Goal: Transaction & Acquisition: Purchase product/service

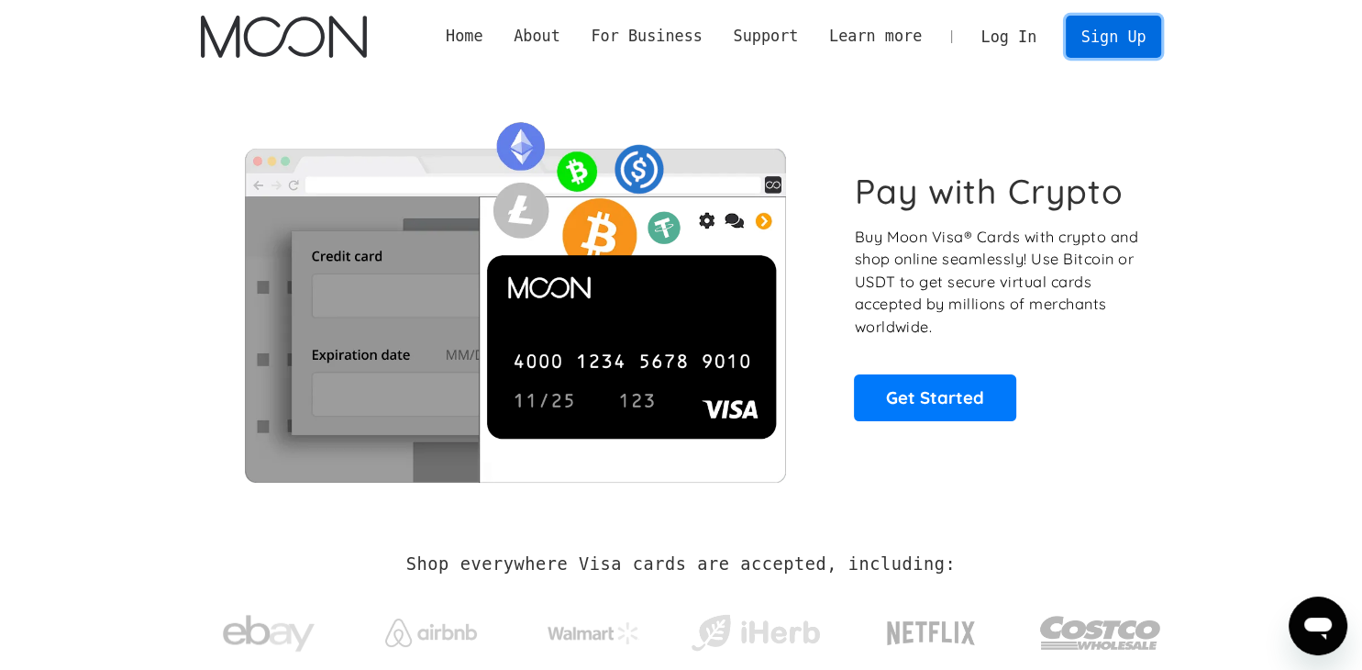
click at [1100, 43] on link "Sign Up" at bounding box center [1113, 36] width 95 height 41
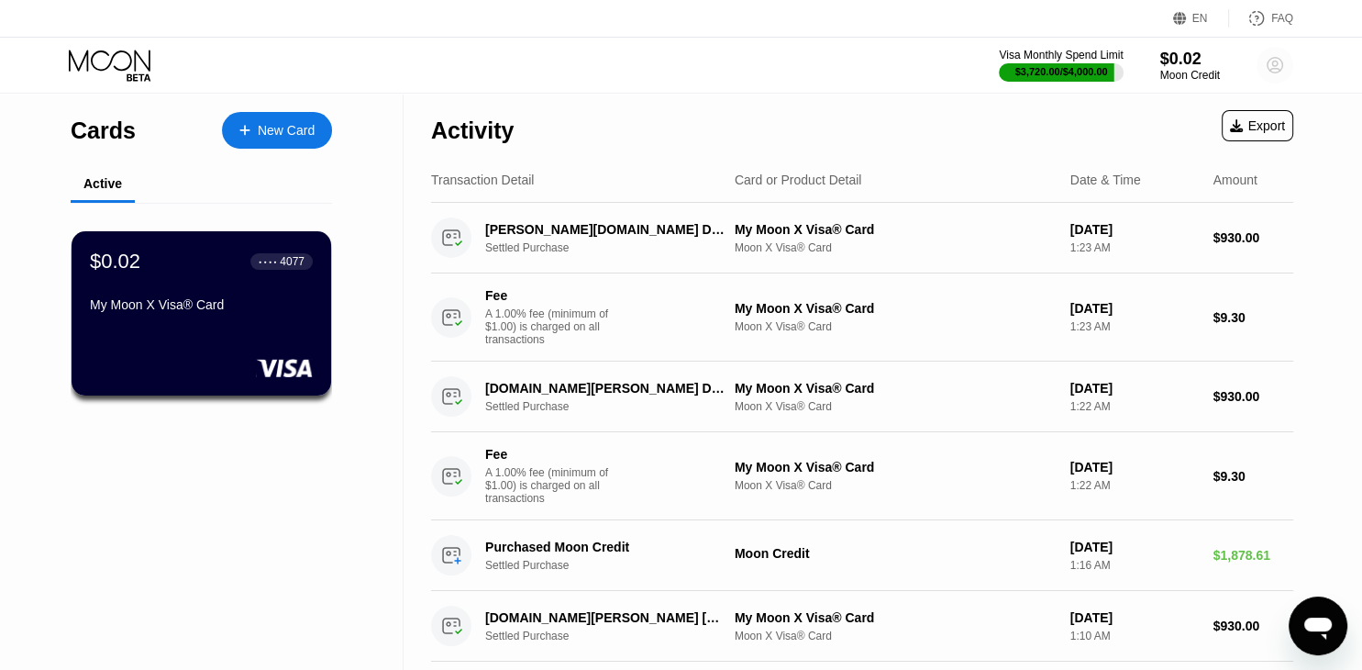
click at [1264, 61] on circle at bounding box center [1275, 65] width 37 height 37
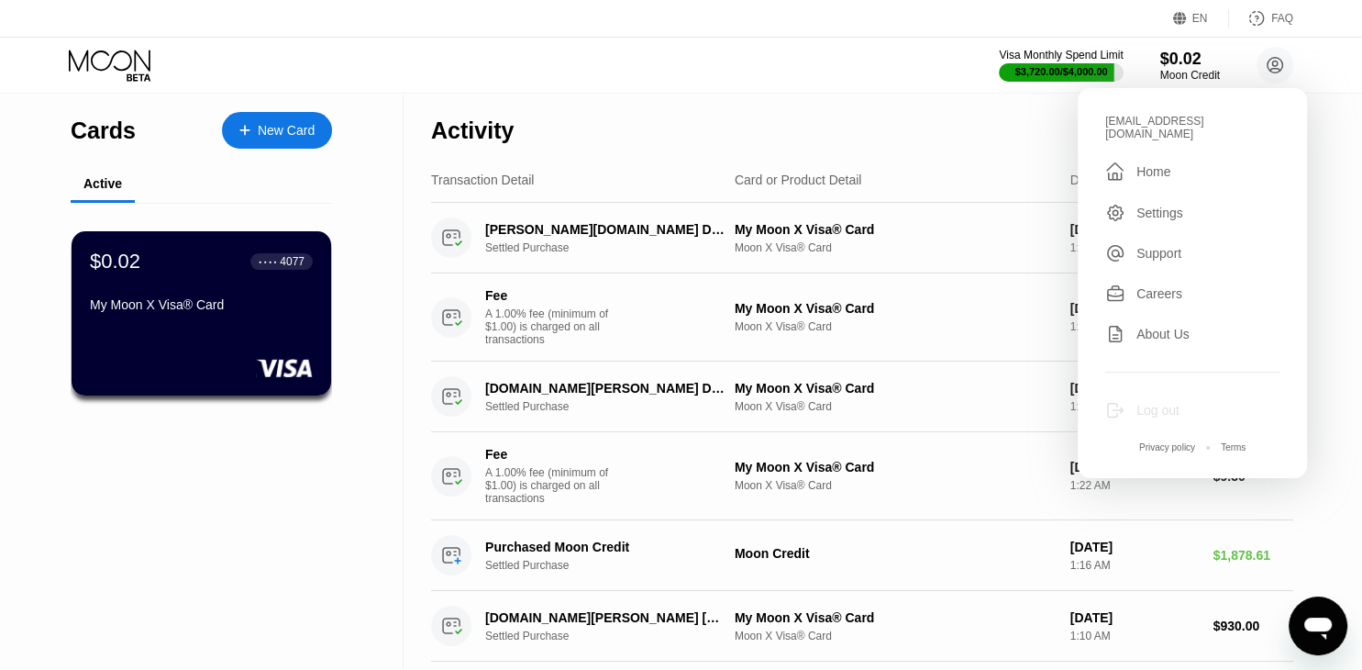
click at [1144, 405] on div "Log out" at bounding box center [1157, 410] width 43 height 15
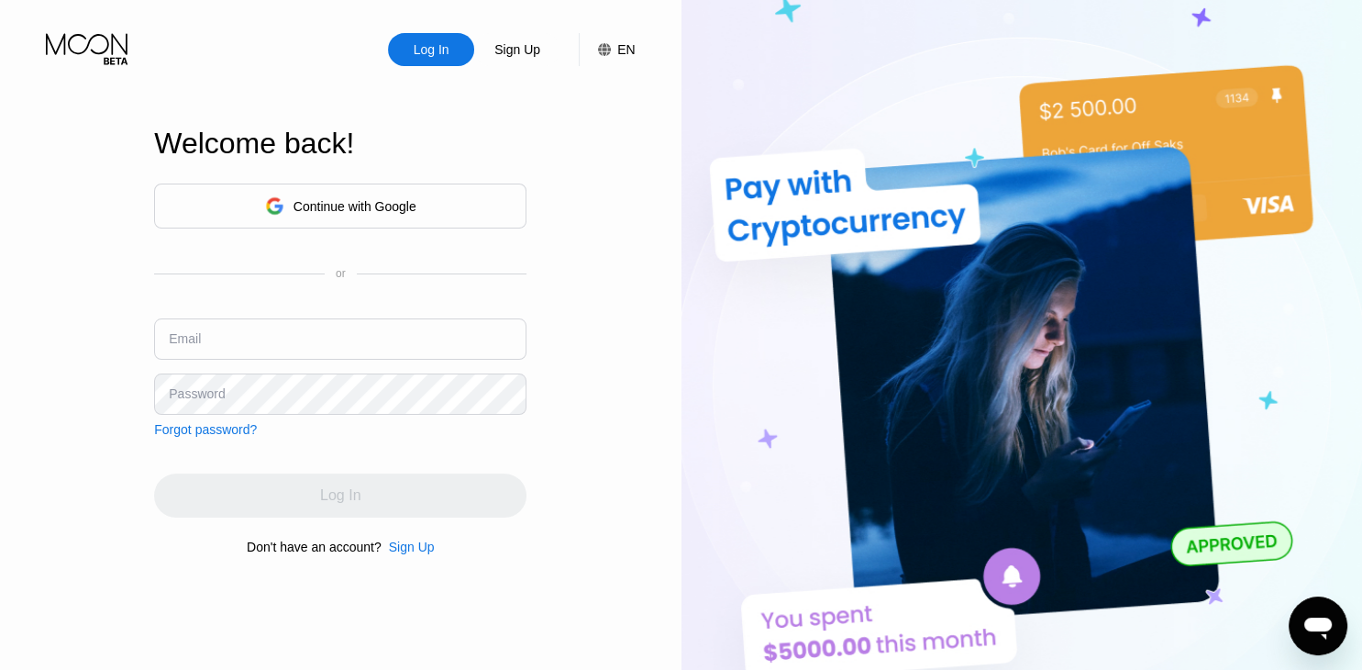
click at [411, 554] on div "Sign Up" at bounding box center [412, 546] width 46 height 15
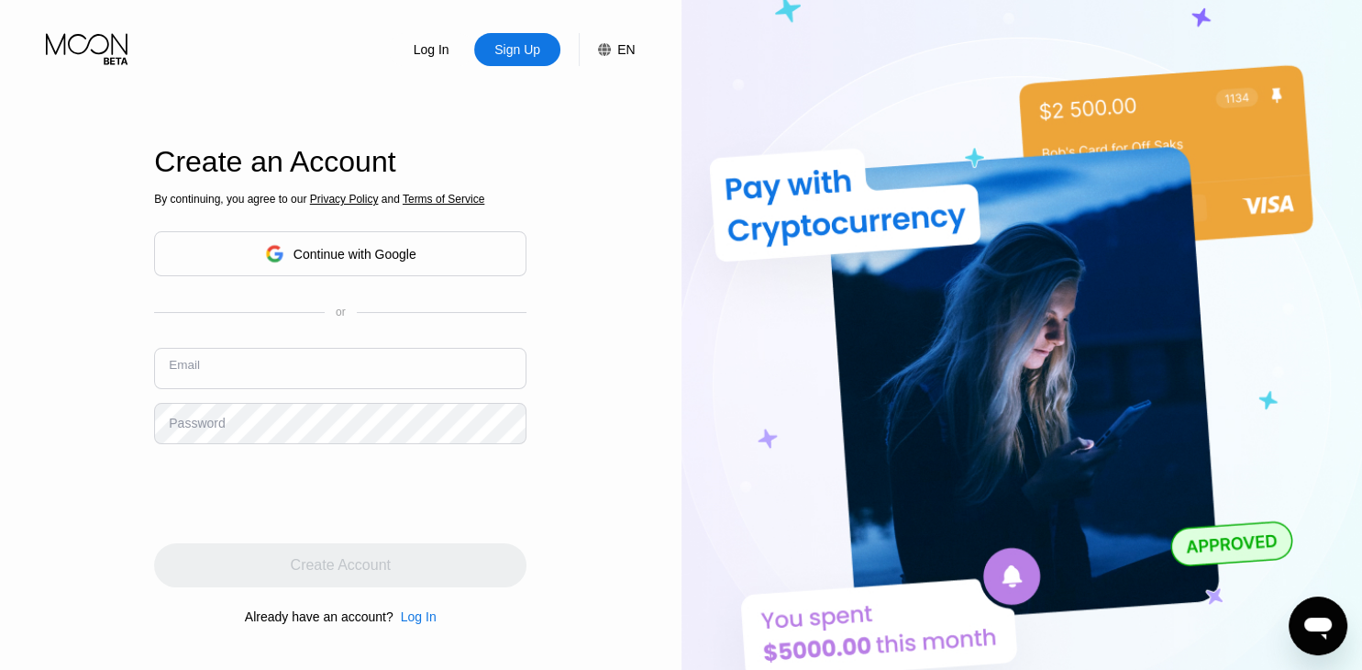
click at [227, 374] on input "text" at bounding box center [340, 368] width 372 height 41
paste input "modrenmbv01"
click at [288, 365] on input "modrenmbv01" at bounding box center [340, 368] width 372 height 41
type input "[EMAIL_ADDRESS][DOMAIN_NAME]"
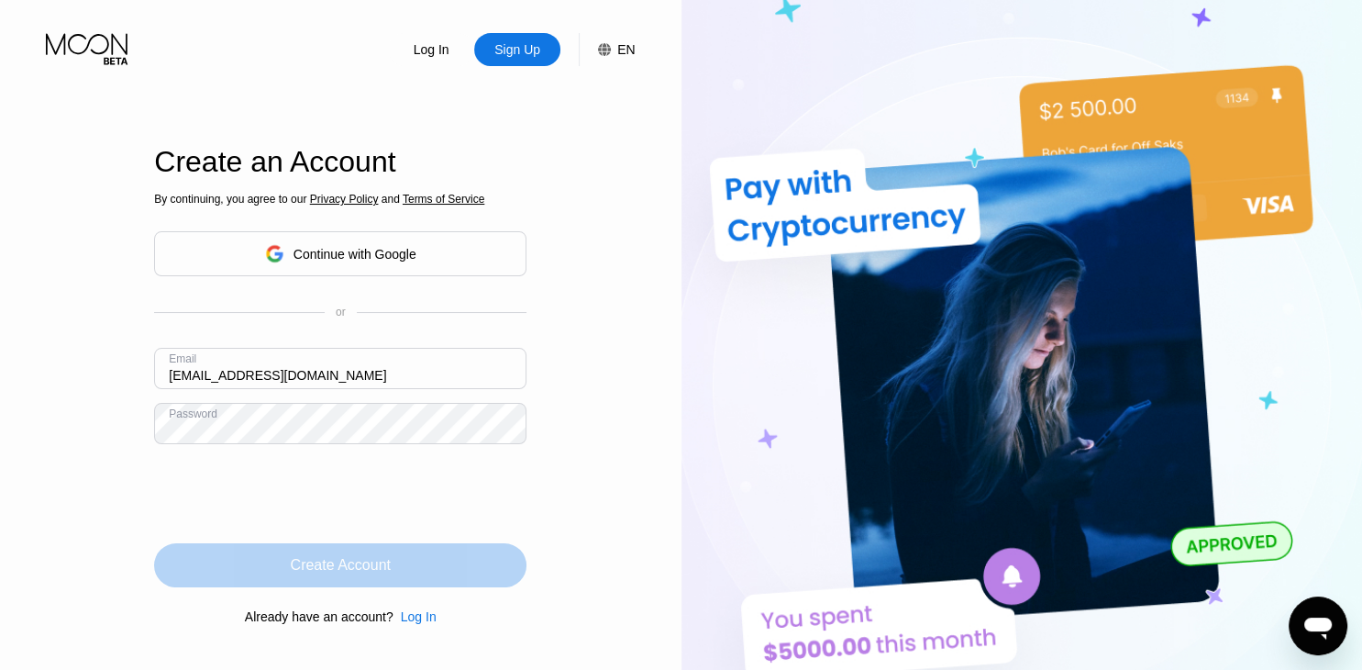
click at [281, 567] on div "Create Account" at bounding box center [340, 565] width 372 height 44
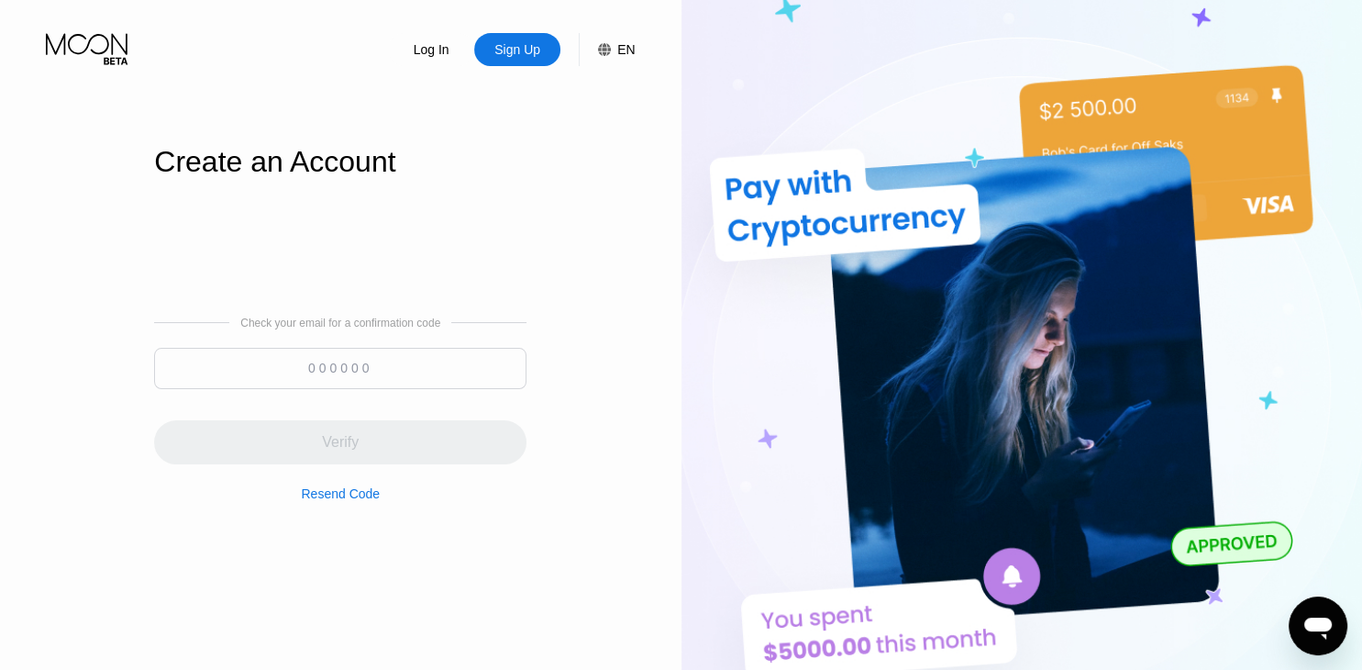
click at [352, 368] on input at bounding box center [340, 368] width 372 height 41
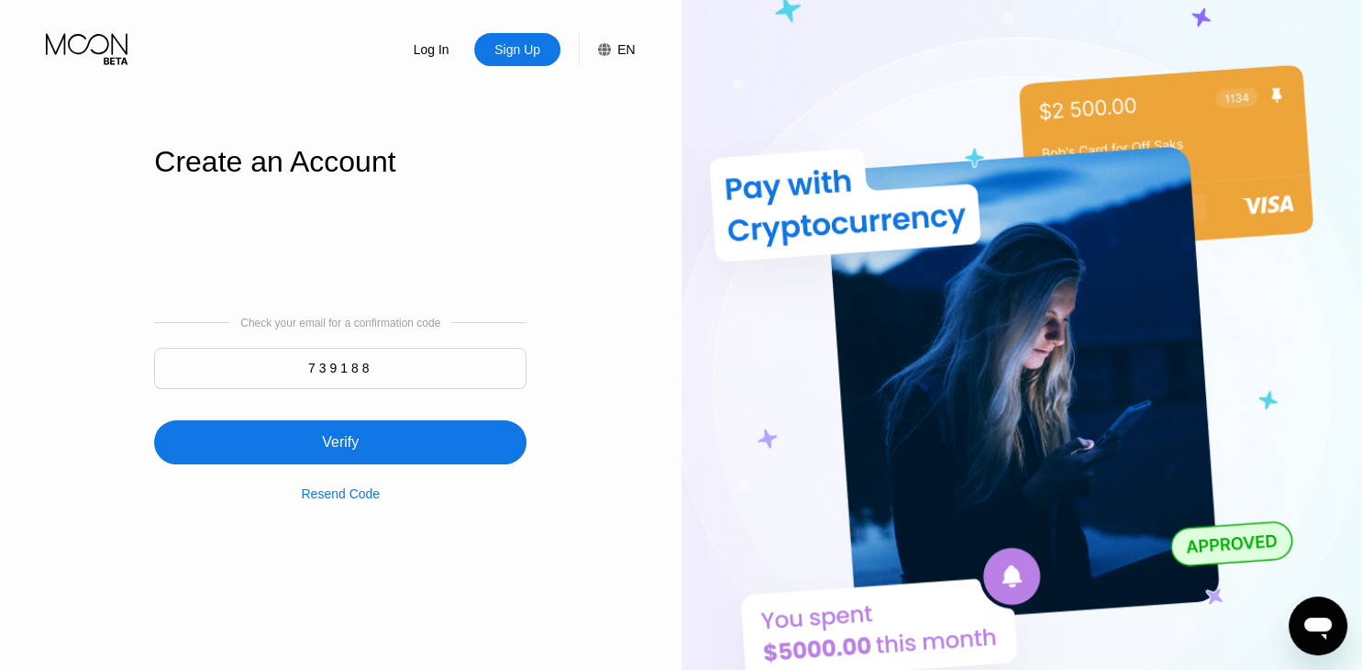
type input "739188"
click at [332, 464] on div "Verify" at bounding box center [340, 442] width 372 height 44
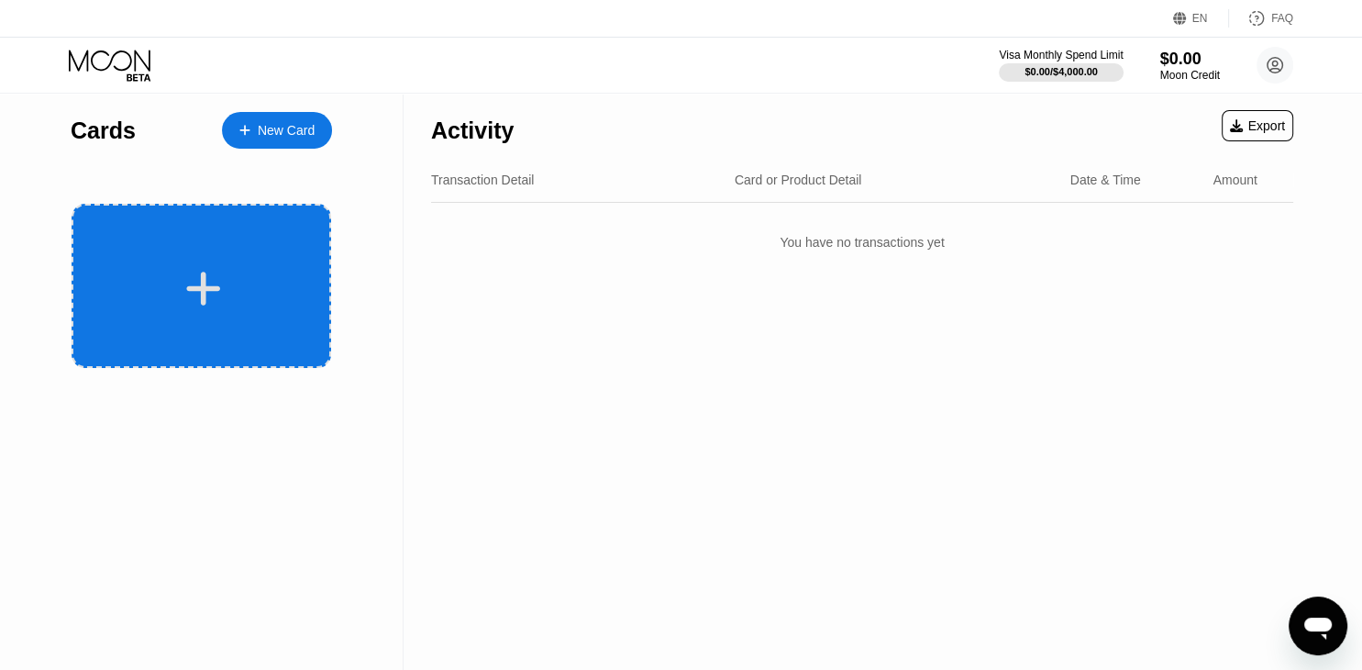
click at [292, 299] on div at bounding box center [203, 288] width 227 height 41
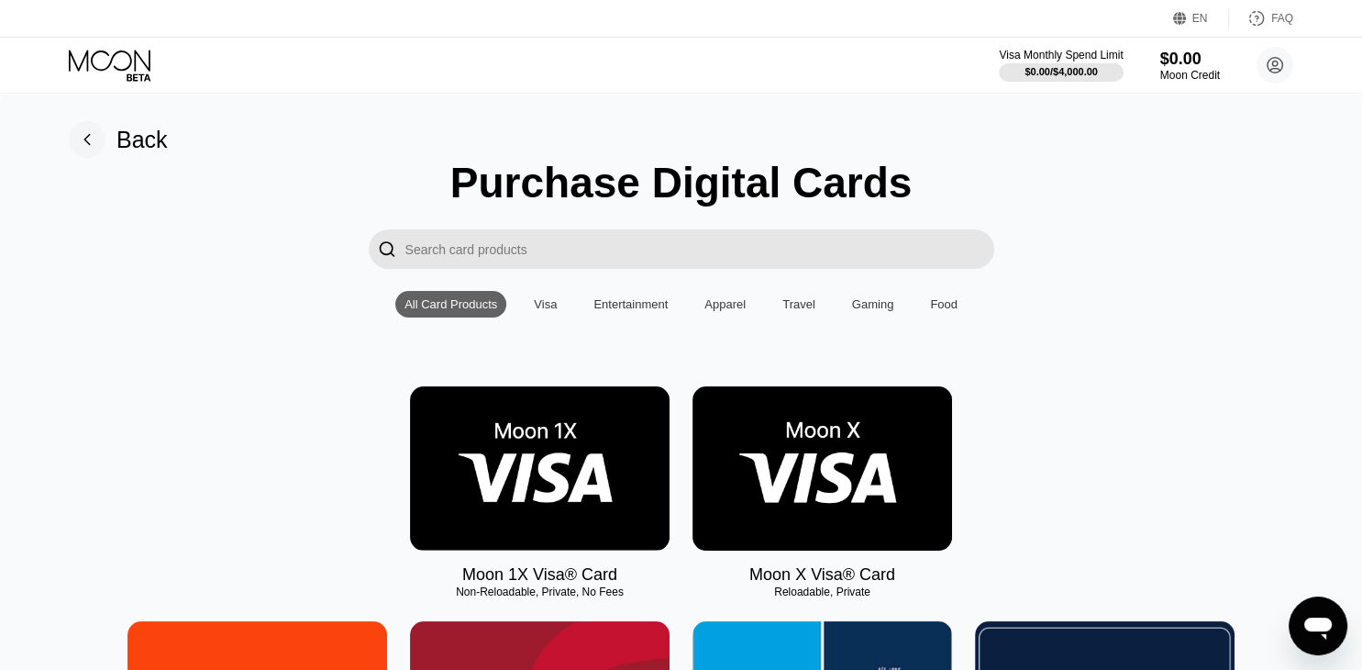
click at [852, 433] on img at bounding box center [823, 468] width 260 height 164
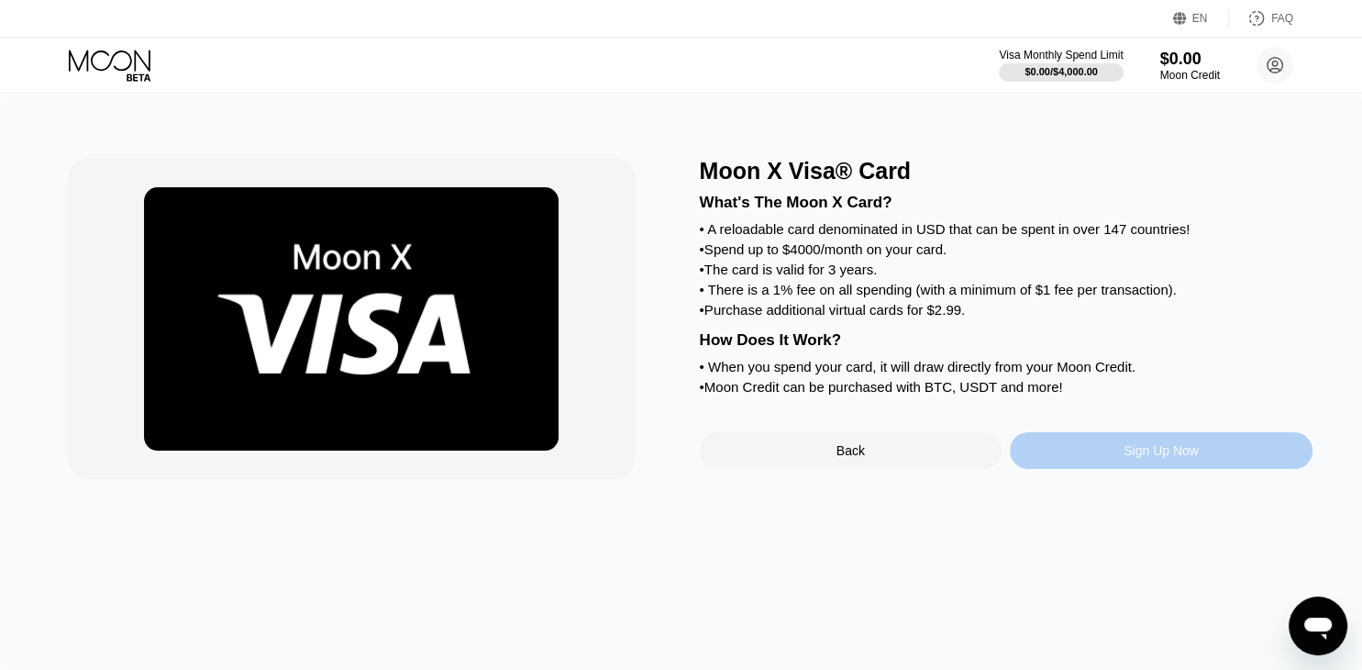
click at [1123, 469] on div "Sign Up Now" at bounding box center [1161, 450] width 303 height 37
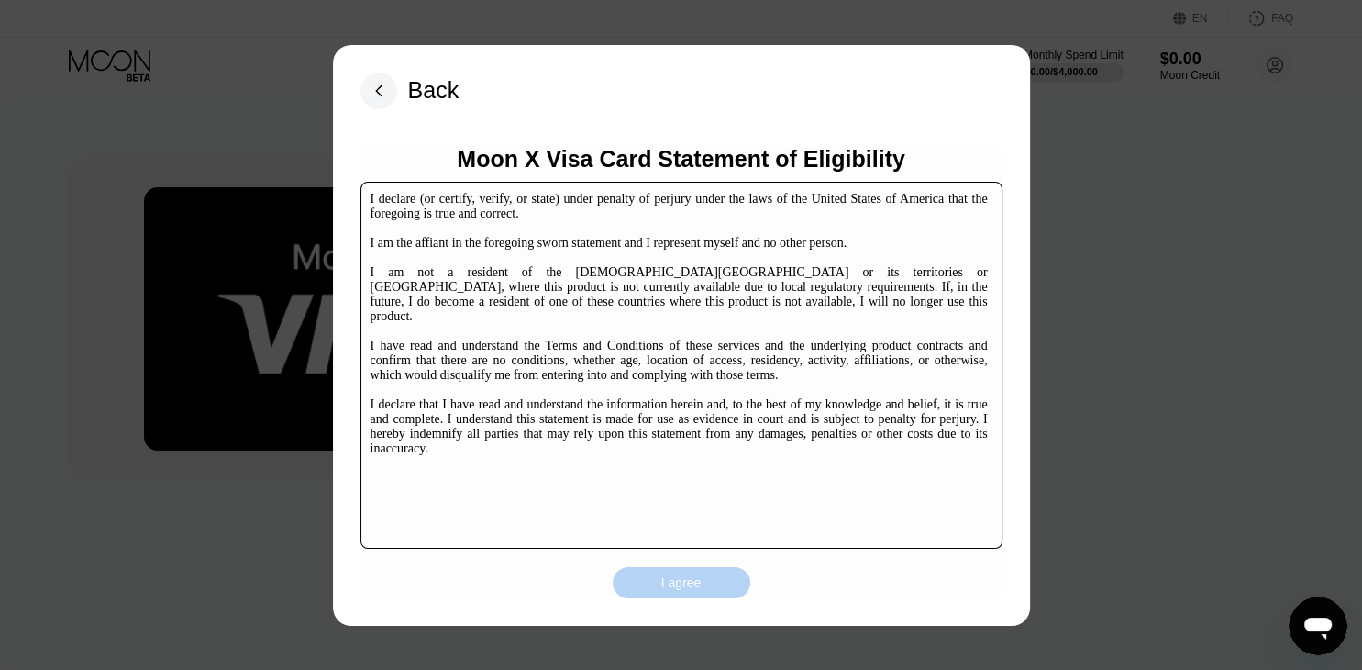
click at [718, 571] on div "I agree" at bounding box center [682, 582] width 138 height 31
click at [718, 571] on div "LOADING..." at bounding box center [682, 582] width 138 height 33
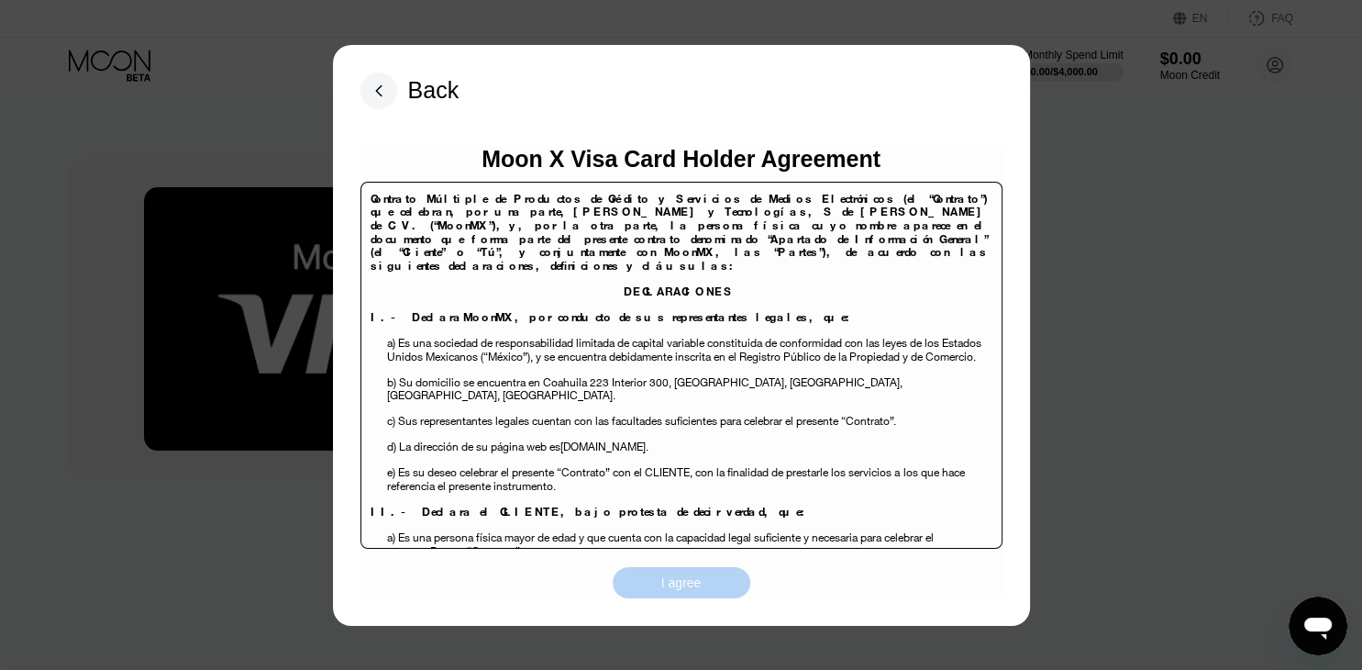
click at [712, 584] on div "I agree" at bounding box center [682, 582] width 138 height 31
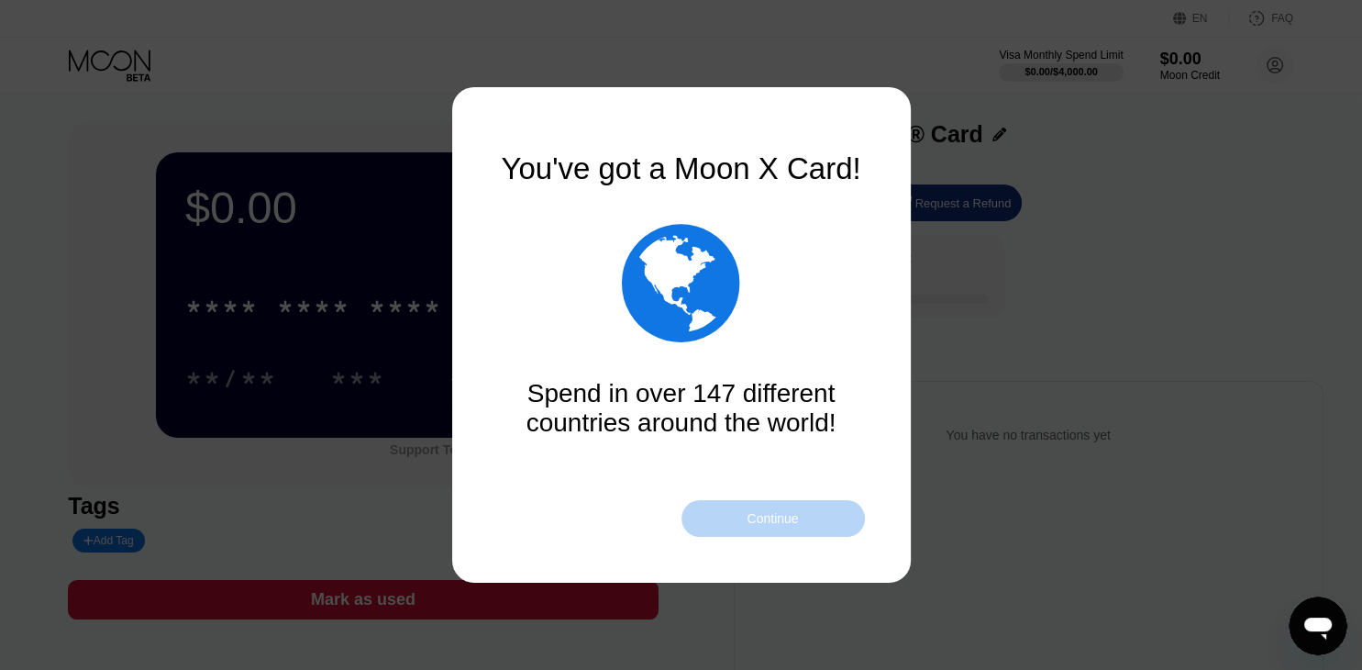
click at [768, 515] on div "Continue" at bounding box center [772, 518] width 51 height 15
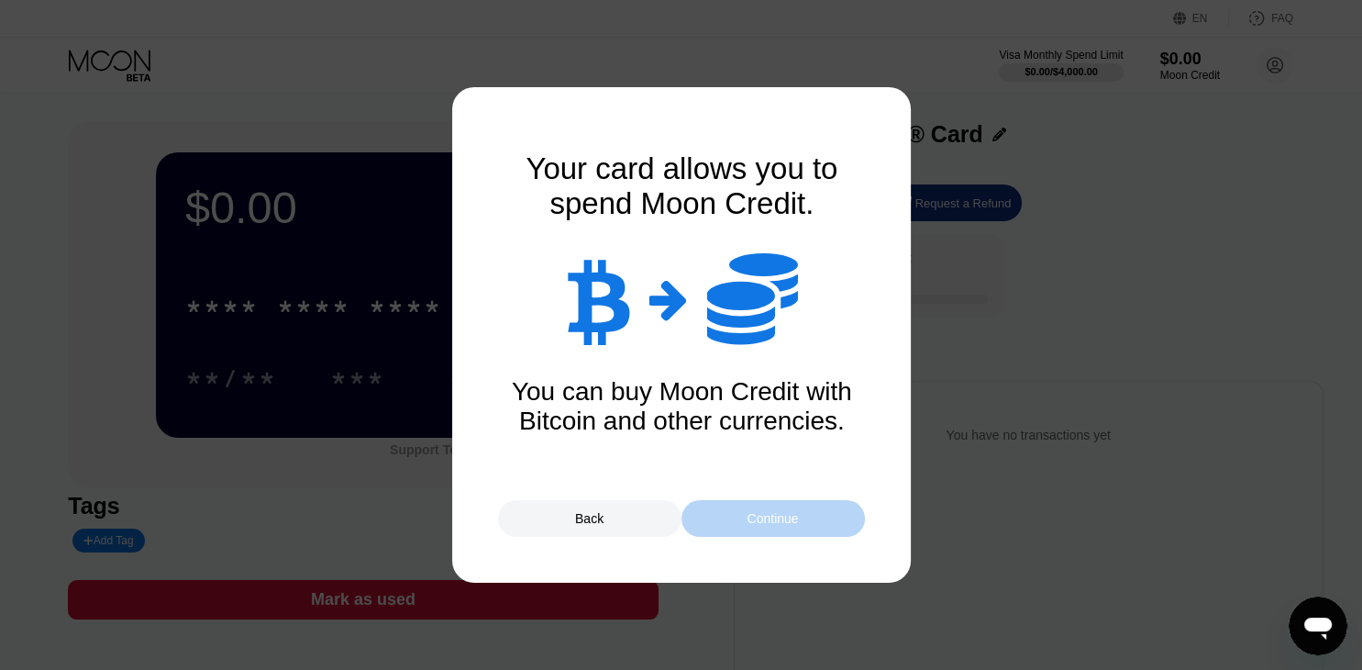
click at [768, 515] on div "Continue" at bounding box center [772, 518] width 51 height 15
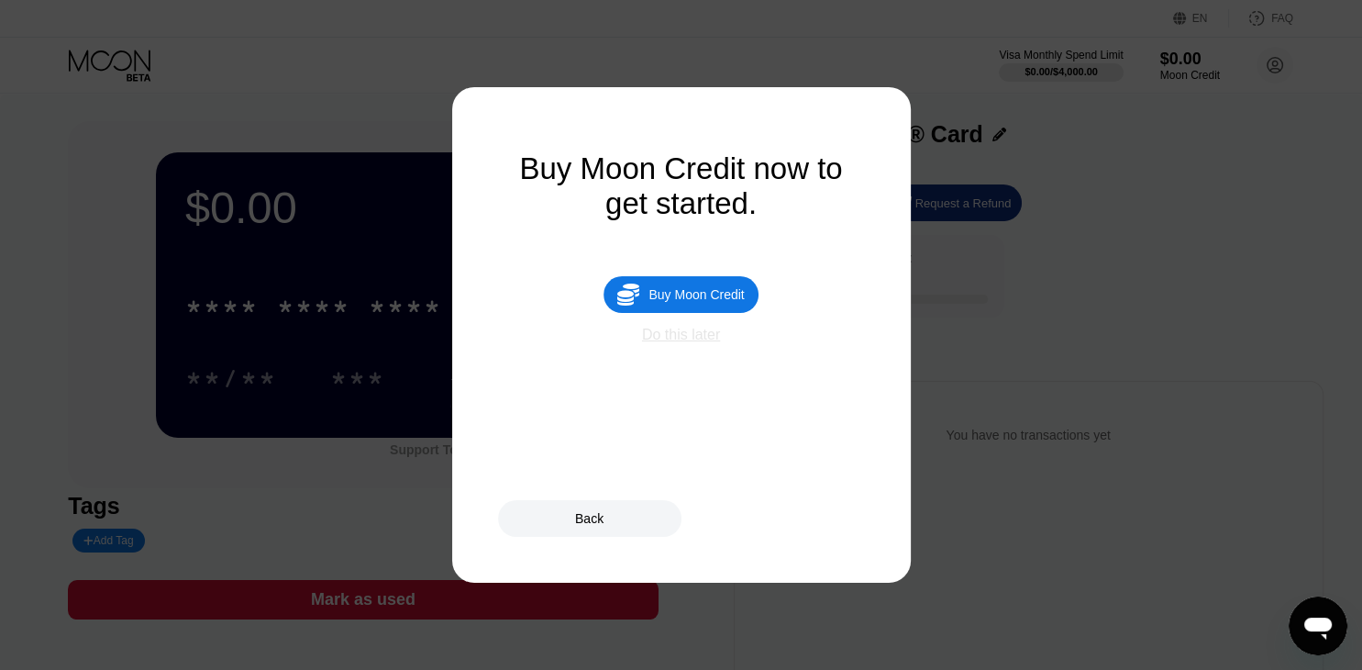
click at [674, 343] on div "Do this later" at bounding box center [681, 335] width 78 height 17
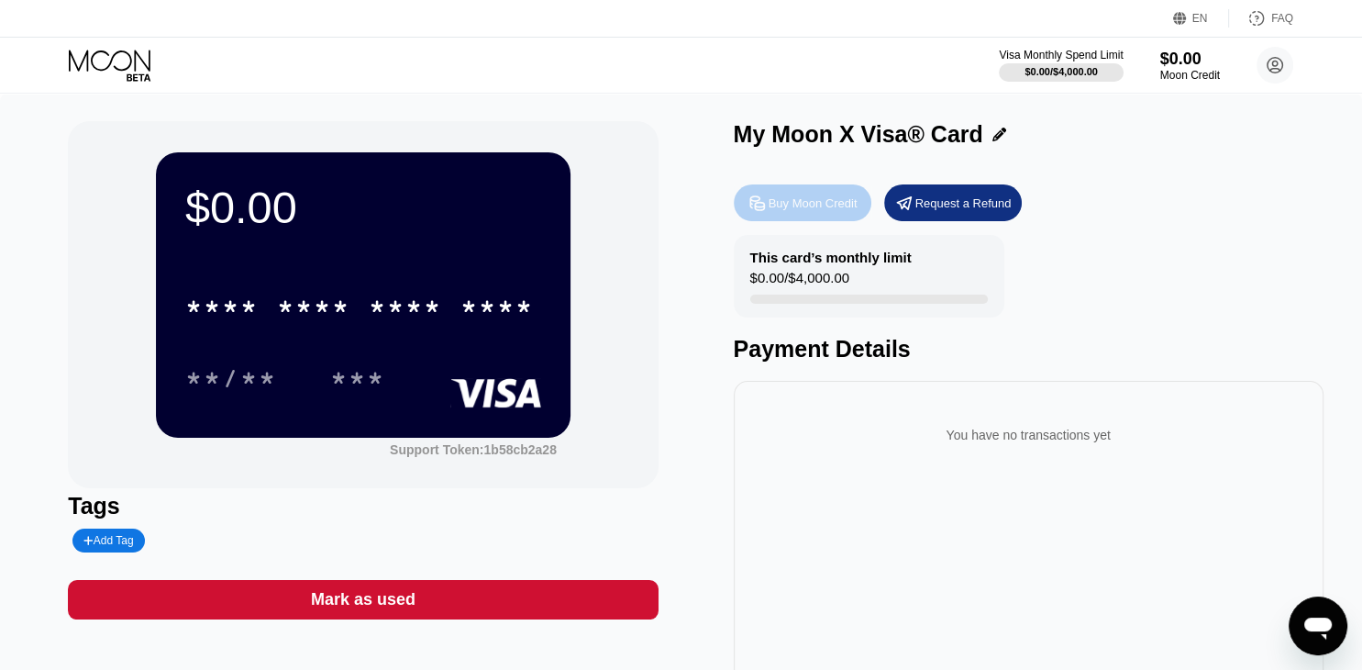
click at [811, 211] on div "Buy Moon Credit" at bounding box center [813, 203] width 89 height 16
type input "0"
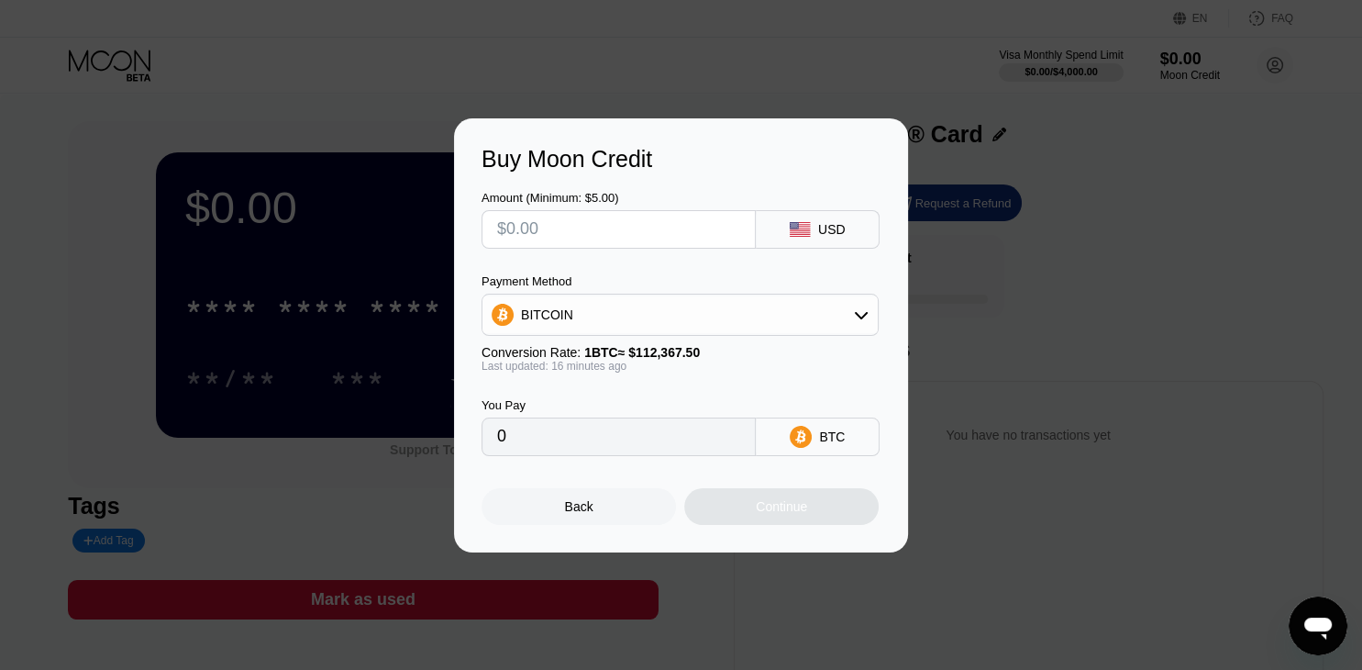
click at [556, 225] on input "text" at bounding box center [618, 229] width 243 height 37
type input "$1"
type input "0.00000890"
type input "$18"
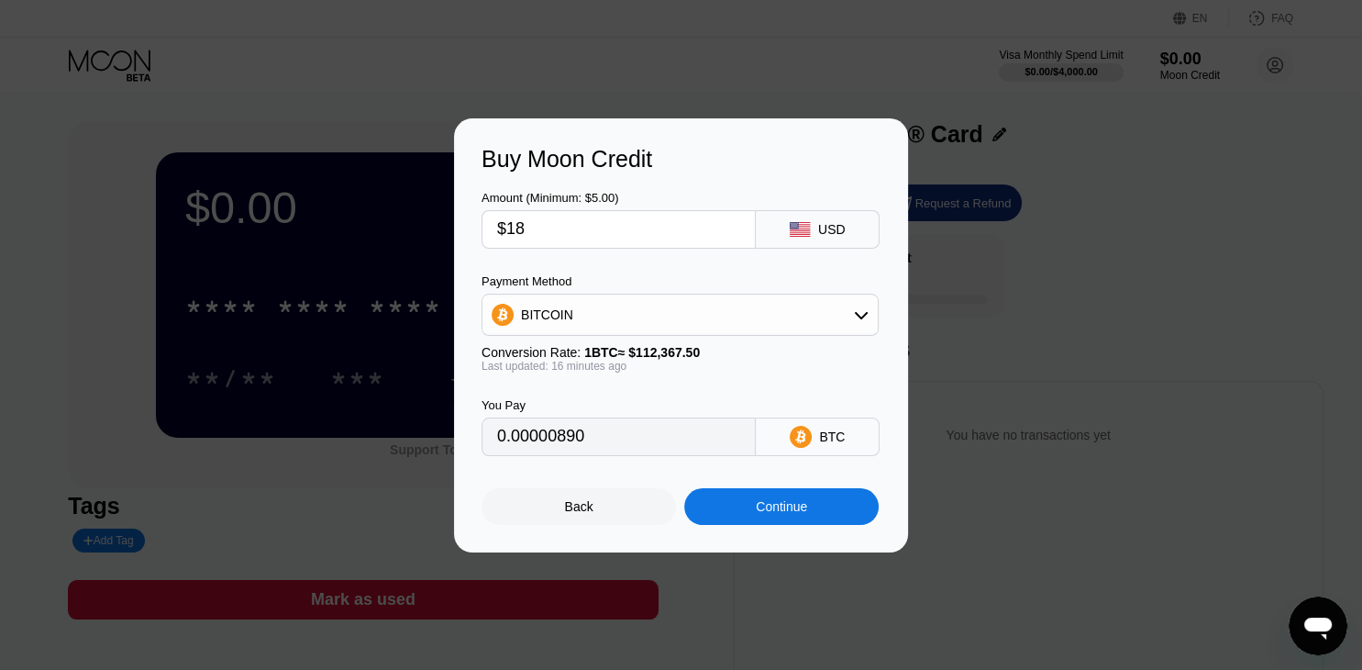
type input "0.00016019"
type input "$1878"
type input "0.01671302"
type input "$1878.5"
type input "0.01669676"
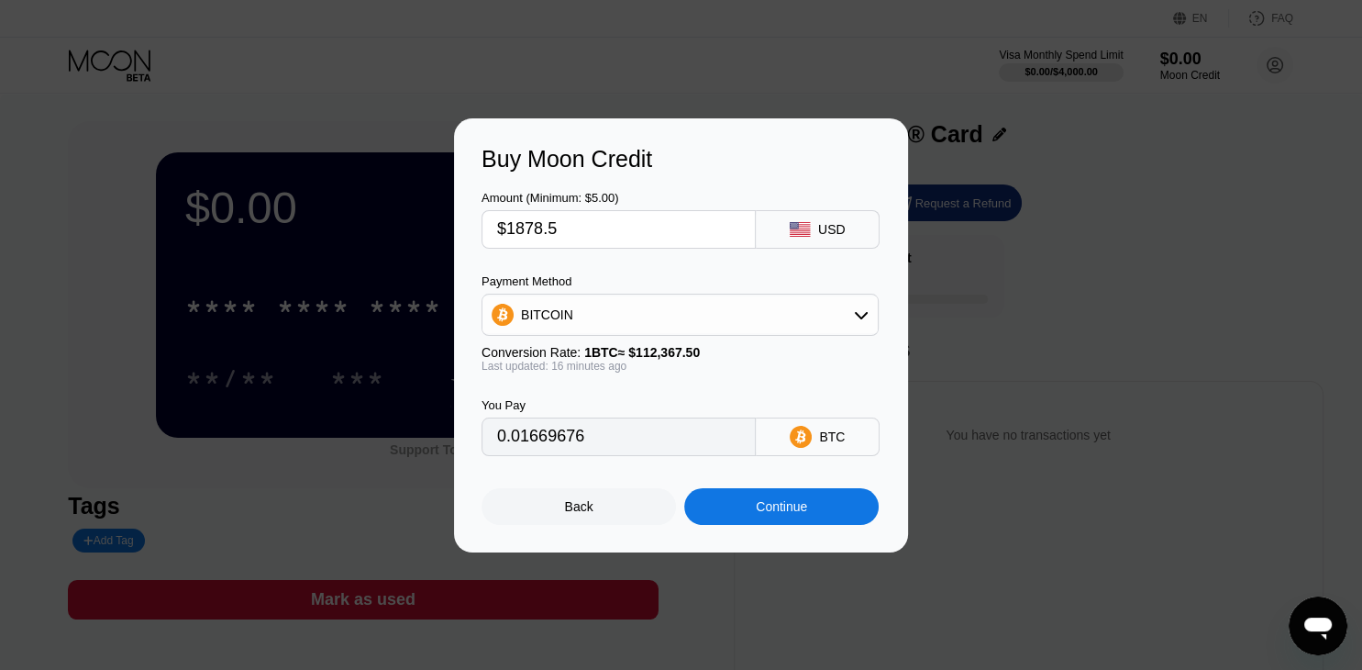
type input "$1878.59"
type input "0.01669756"
type input "$1878.59"
click at [652, 303] on div "BITCOIN" at bounding box center [679, 314] width 395 height 37
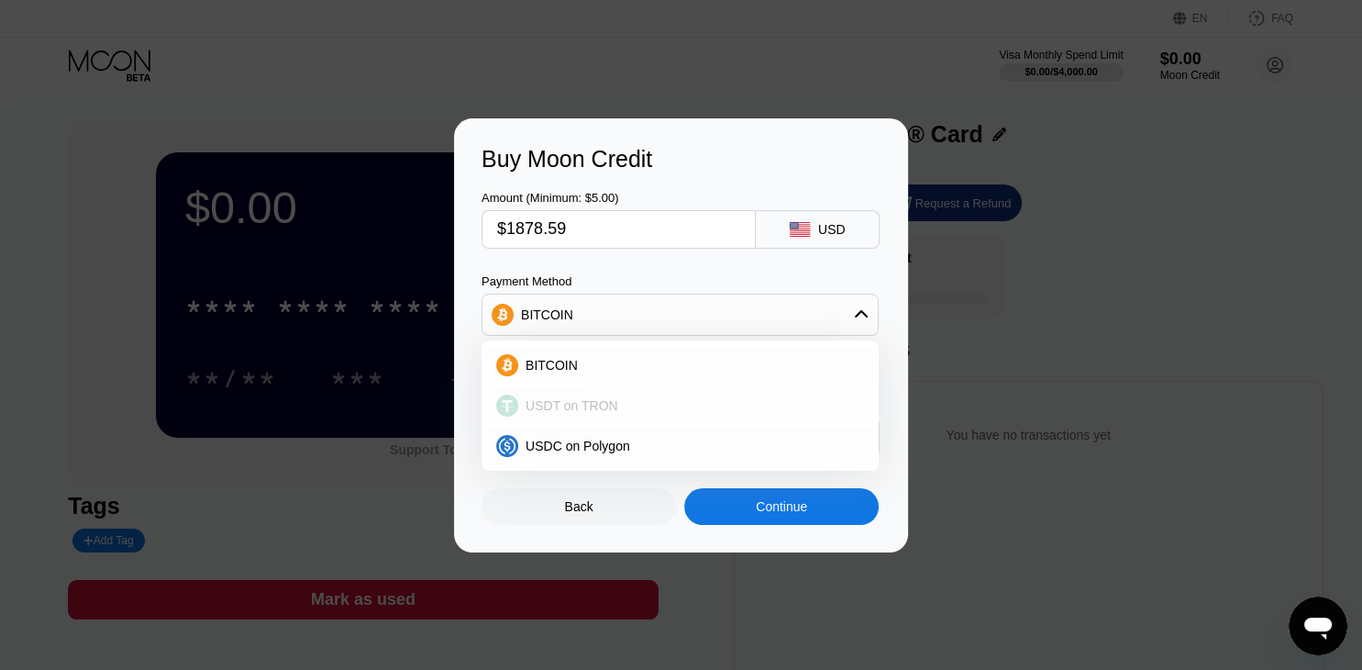
click at [598, 398] on span "USDT on TRON" at bounding box center [572, 405] width 93 height 15
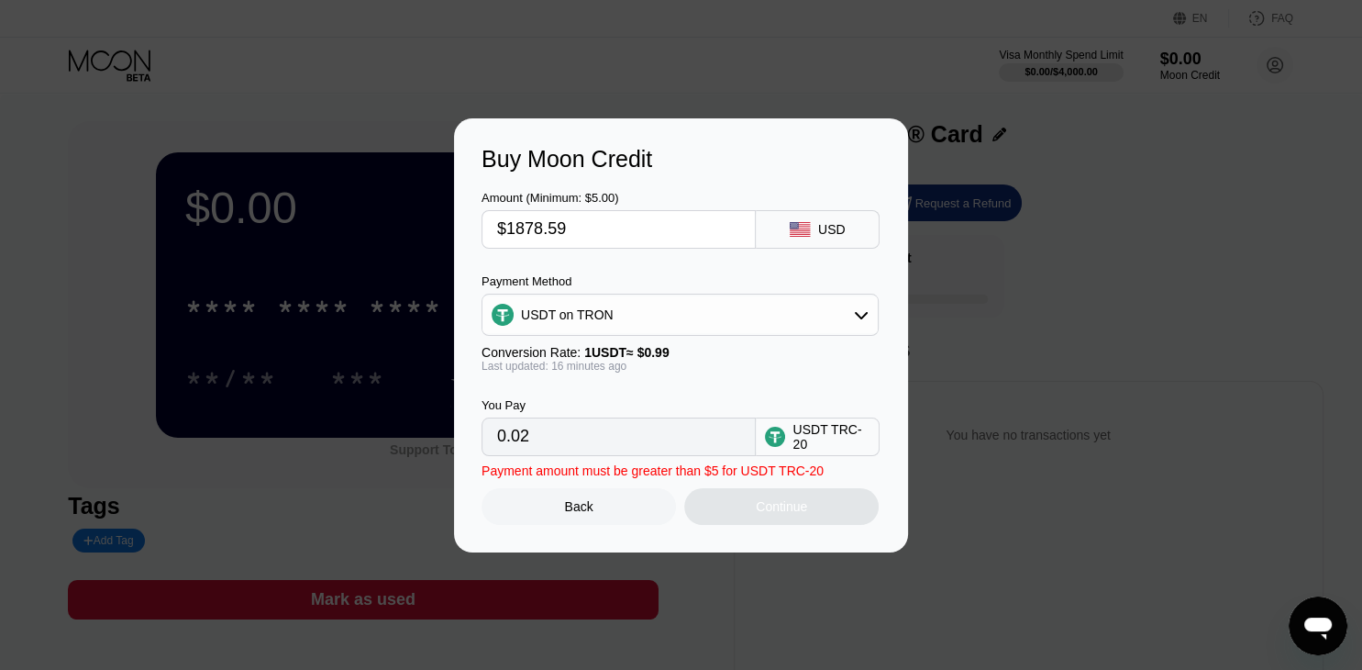
type input "1897.57"
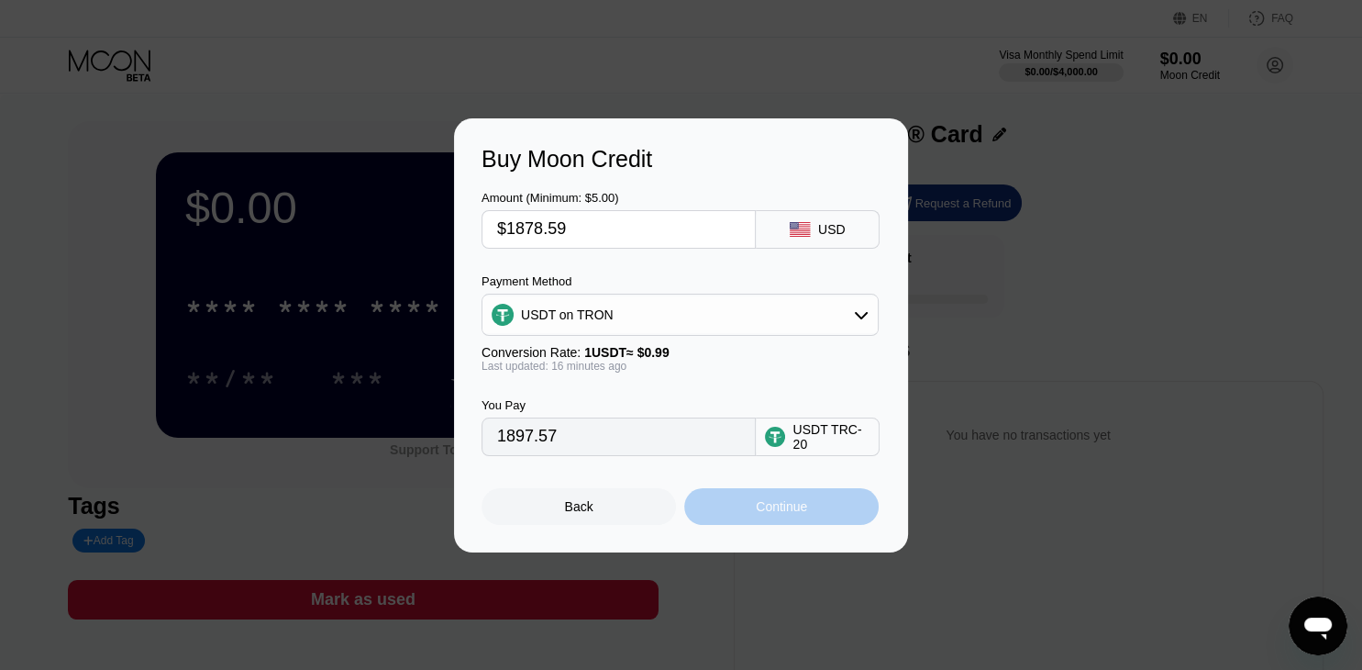
click at [769, 513] on div "Continue" at bounding box center [781, 506] width 51 height 15
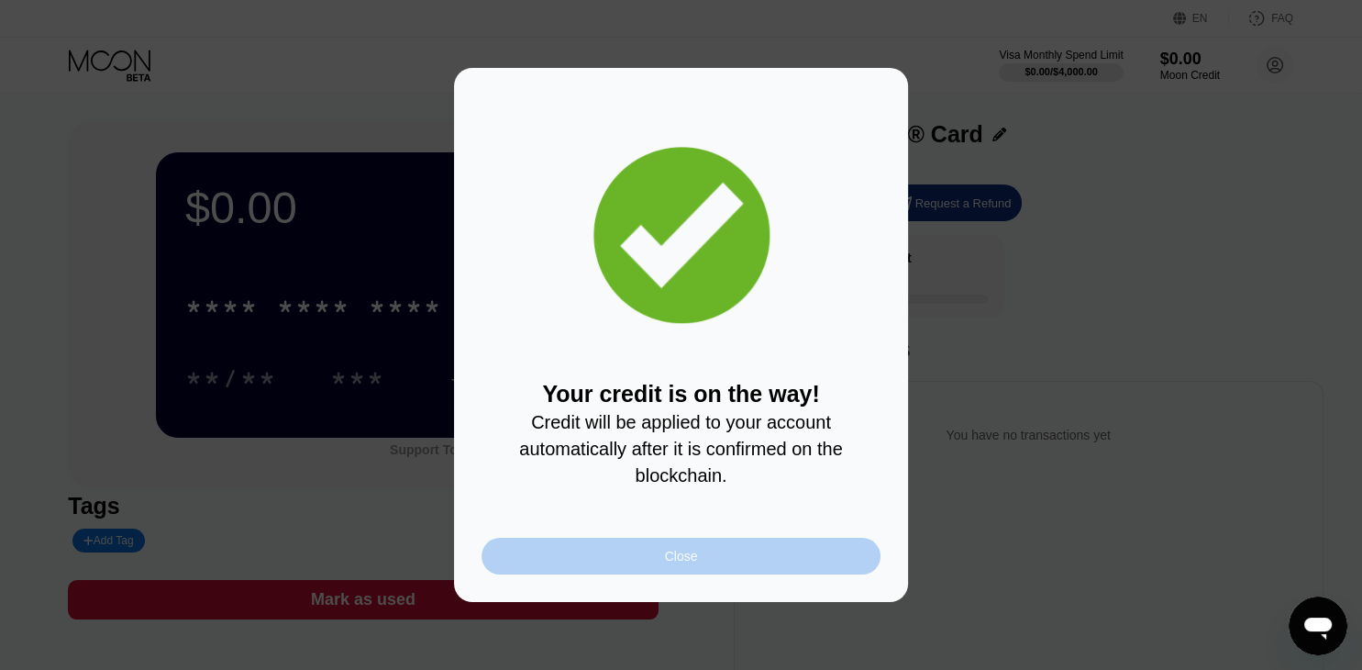
click at [604, 555] on div "Close" at bounding box center [681, 556] width 399 height 37
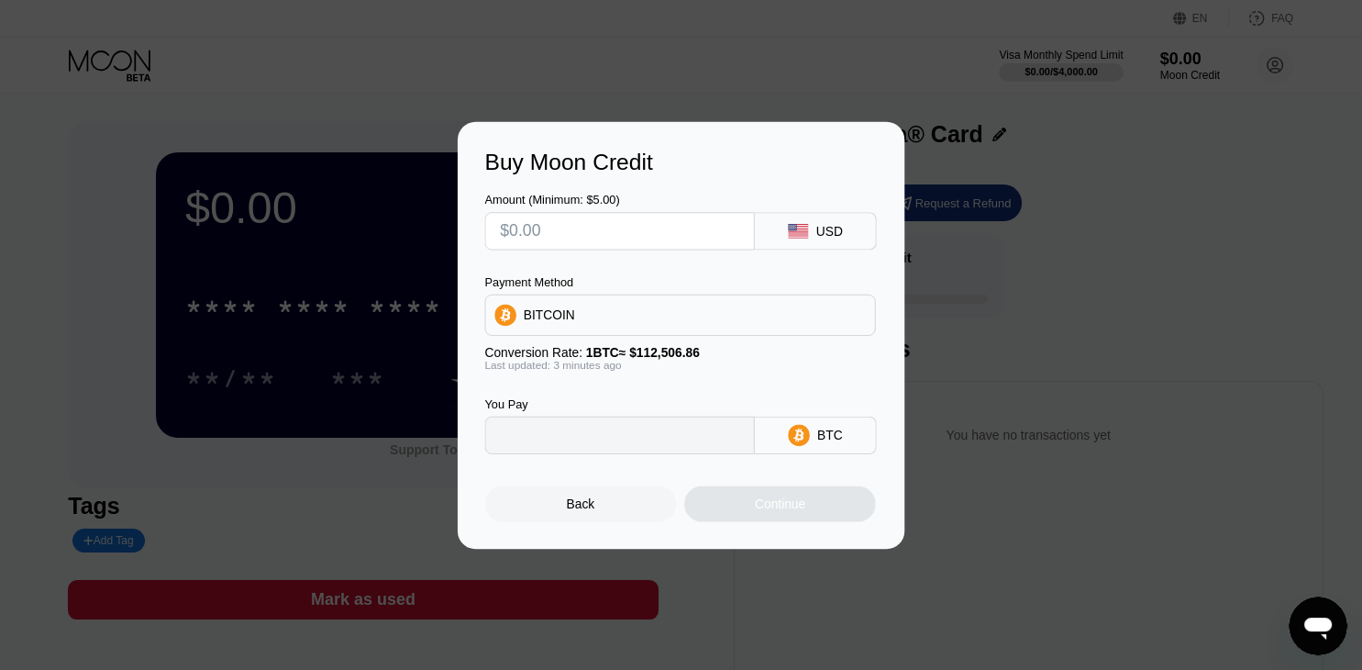
type input "0"
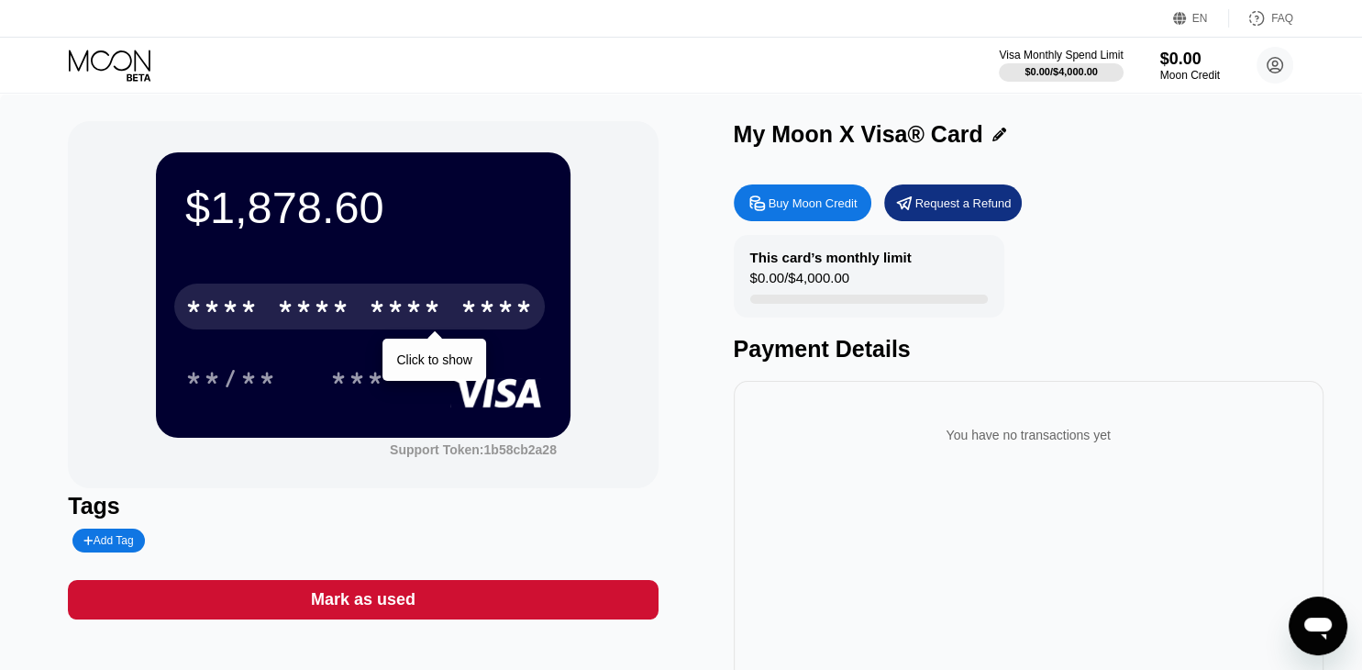
click at [344, 298] on div "* * * *" at bounding box center [313, 308] width 73 height 29
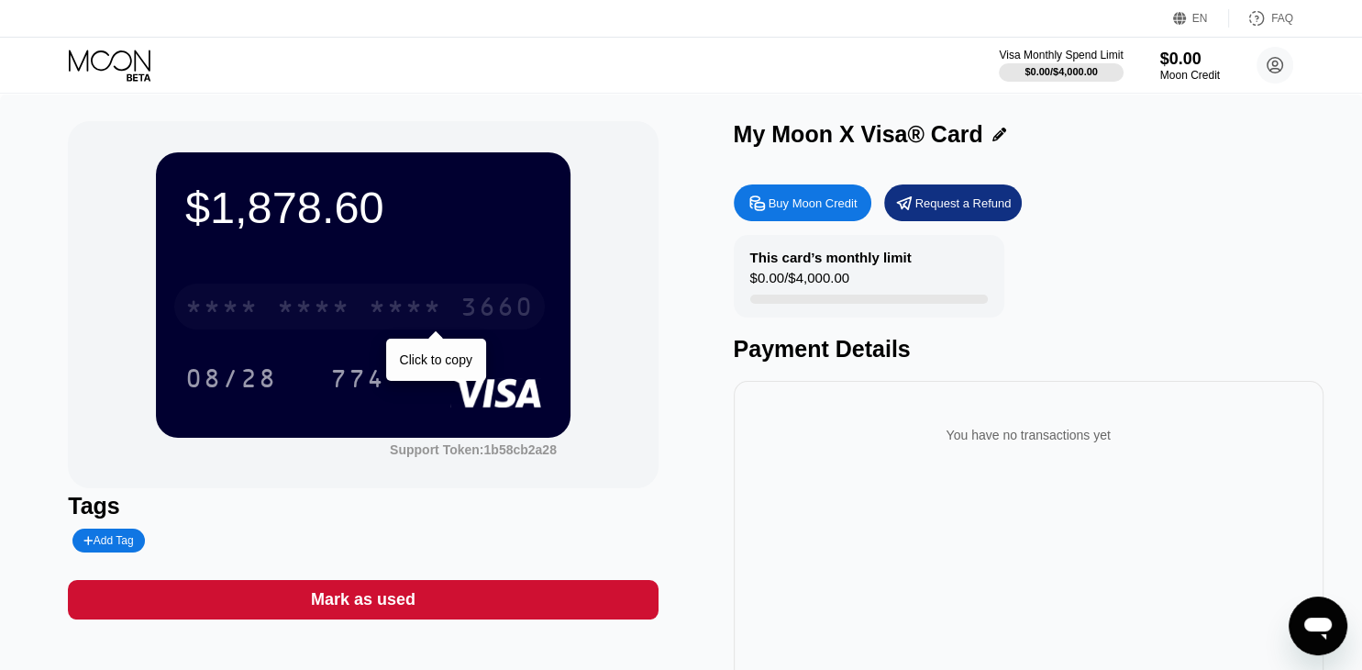
click at [319, 308] on div "* * * *" at bounding box center [313, 308] width 73 height 29
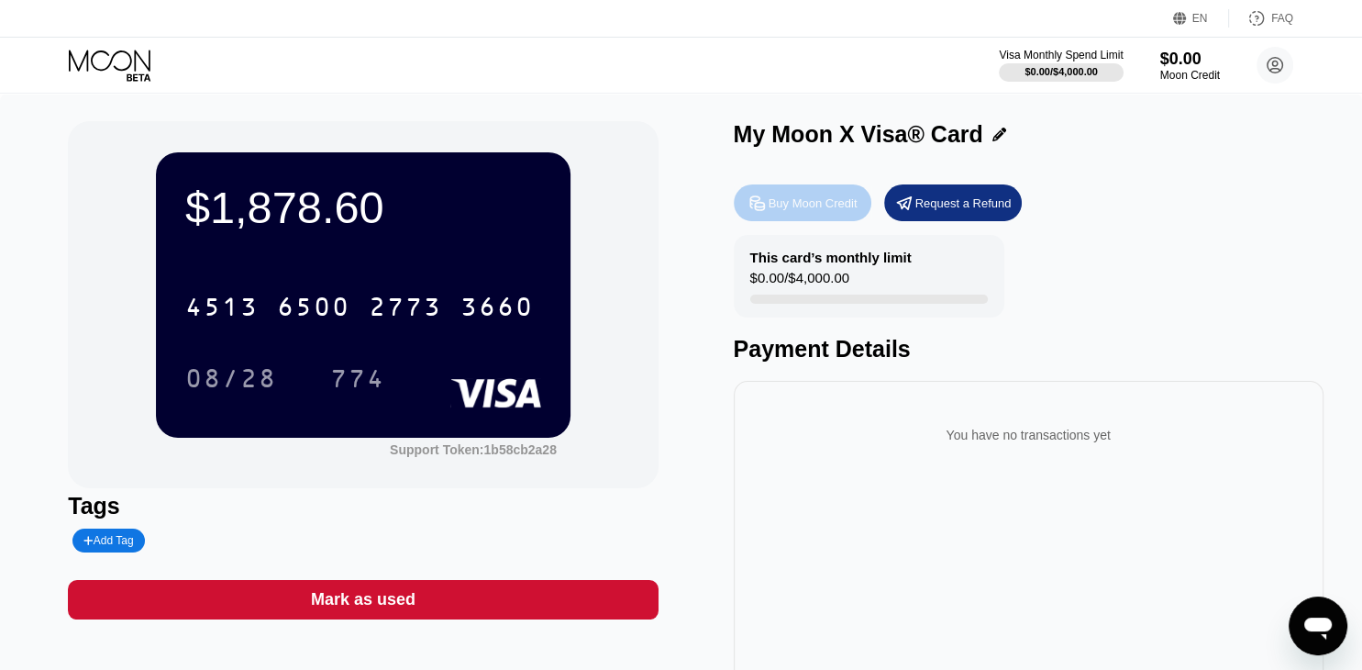
click at [821, 211] on div "Buy Moon Credit" at bounding box center [813, 203] width 89 height 16
type input "0"
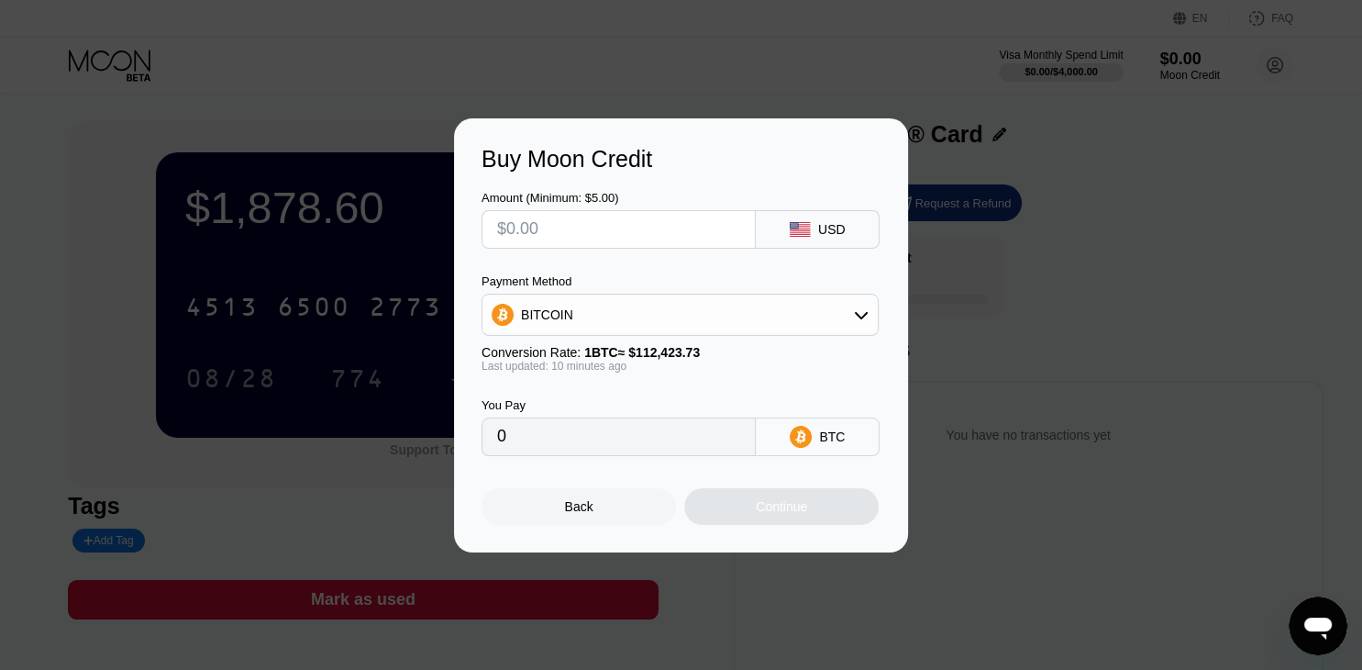
click at [583, 233] on input "text" at bounding box center [618, 229] width 243 height 37
type input "$18"
type input "0.00015999"
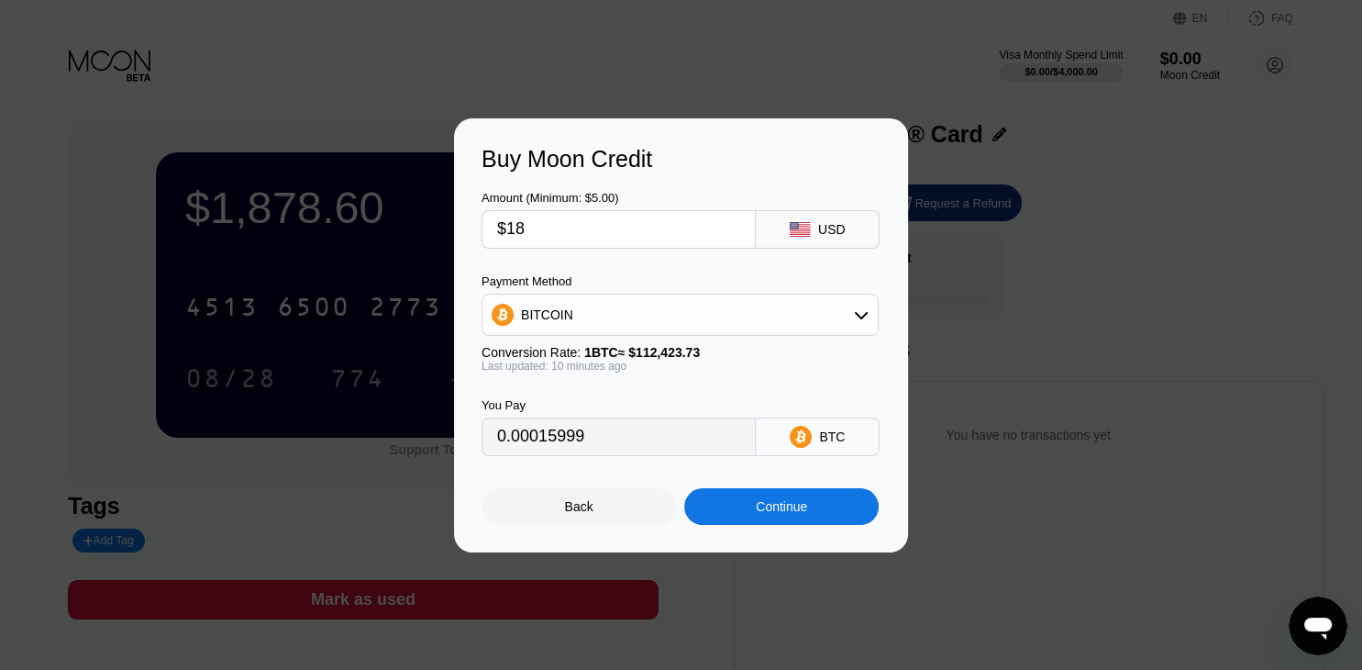
type input "$187"
type input "0.00166207"
type input "$1878"
type input "0.01669180"
type input "$1878.5"
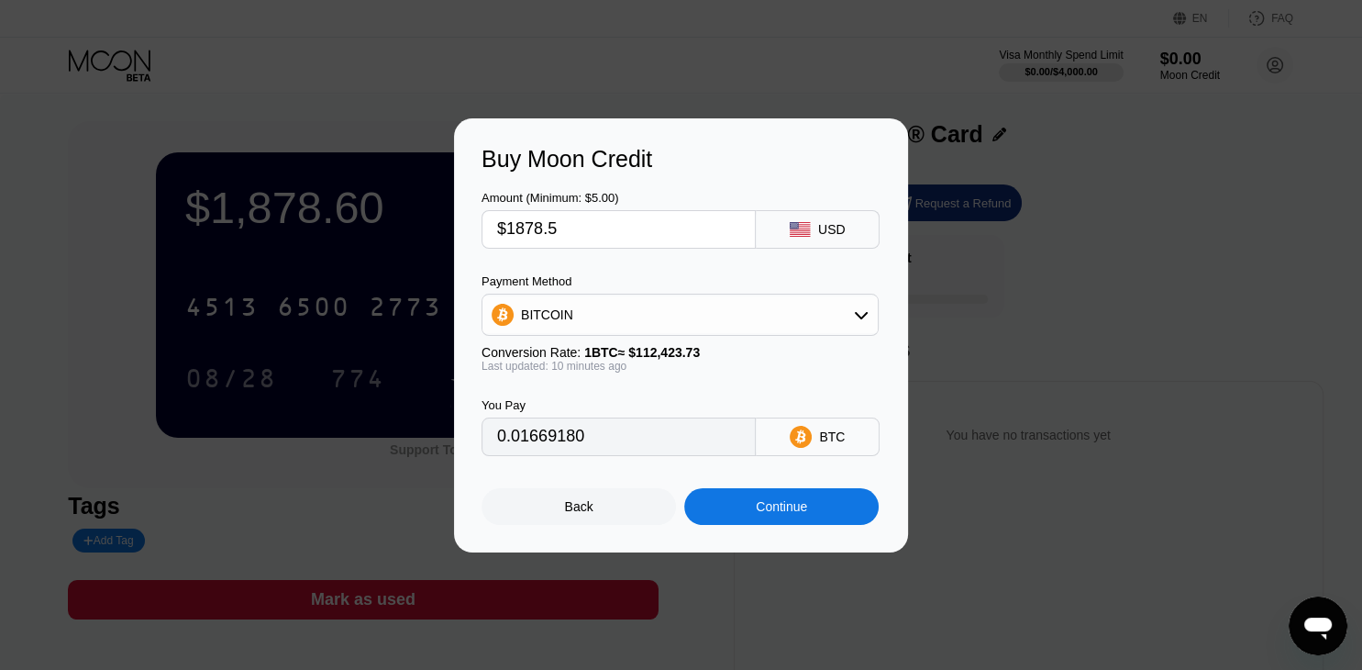
type input "0.01669625"
type input "$1878.59"
type input "0.01669705"
type input "$1878.59"
click at [599, 310] on div "BITCOIN" at bounding box center [679, 314] width 395 height 37
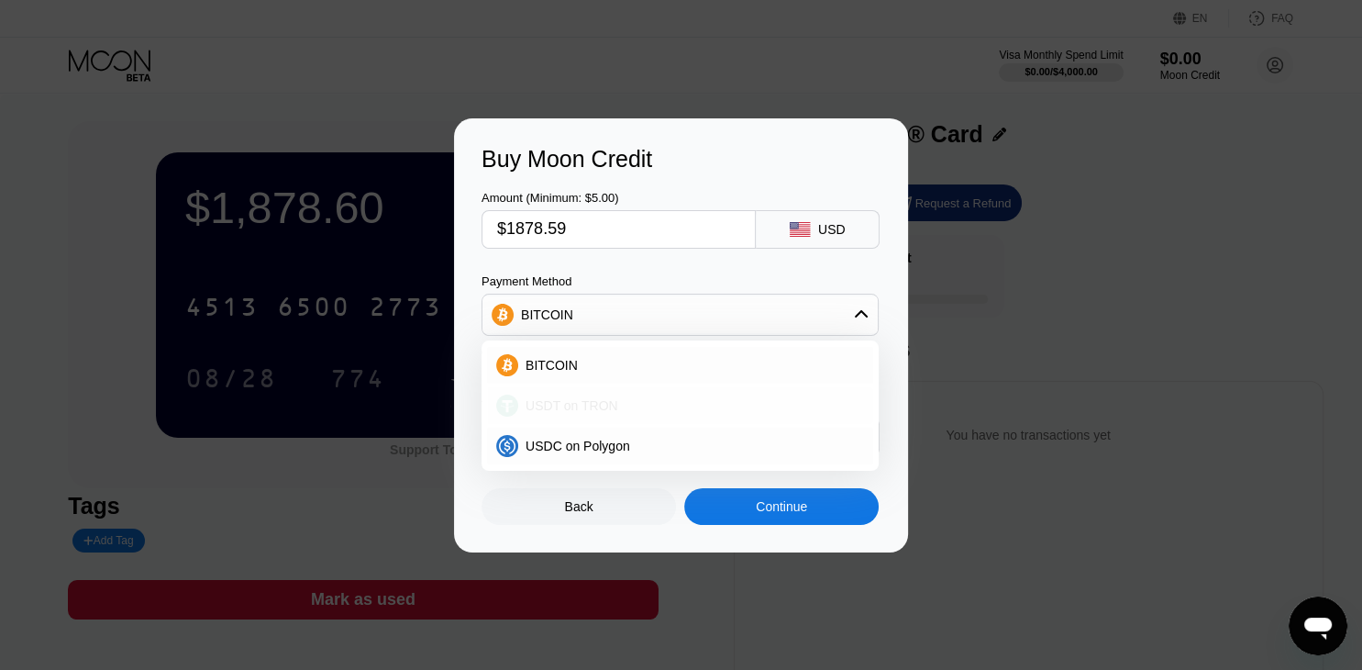
click at [626, 401] on div "USDT on TRON" at bounding box center [691, 405] width 346 height 15
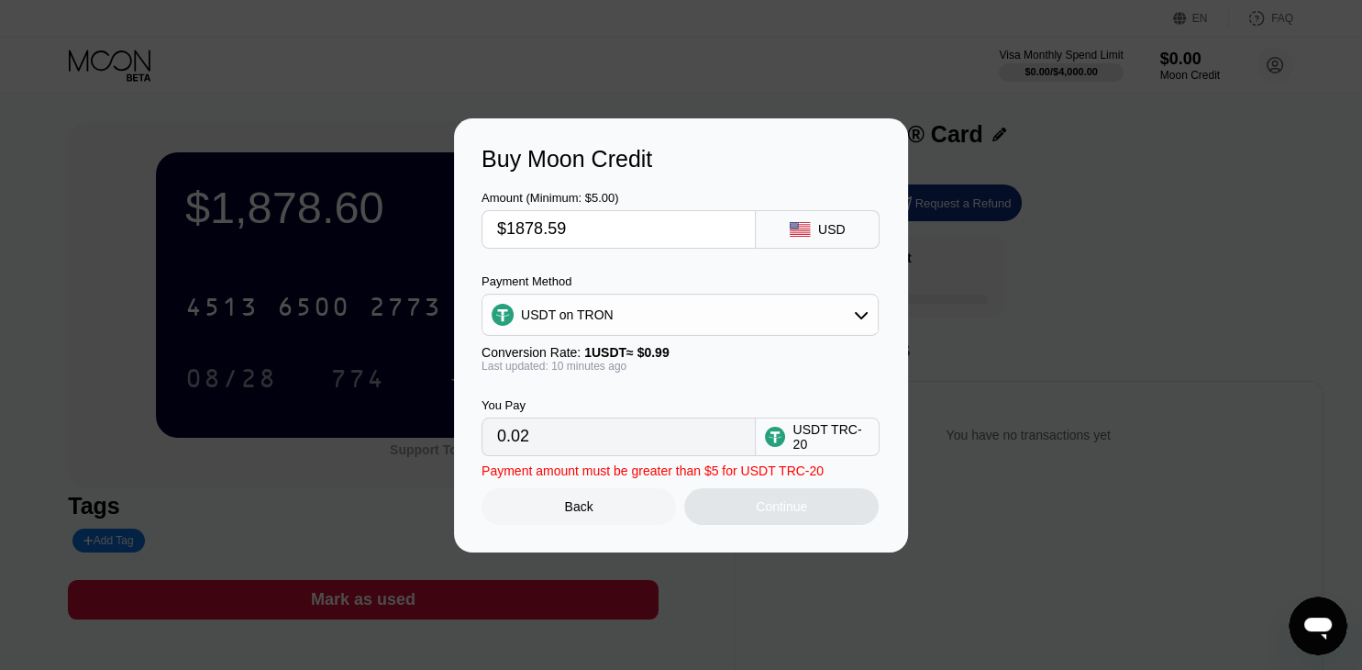
type input "1897.57"
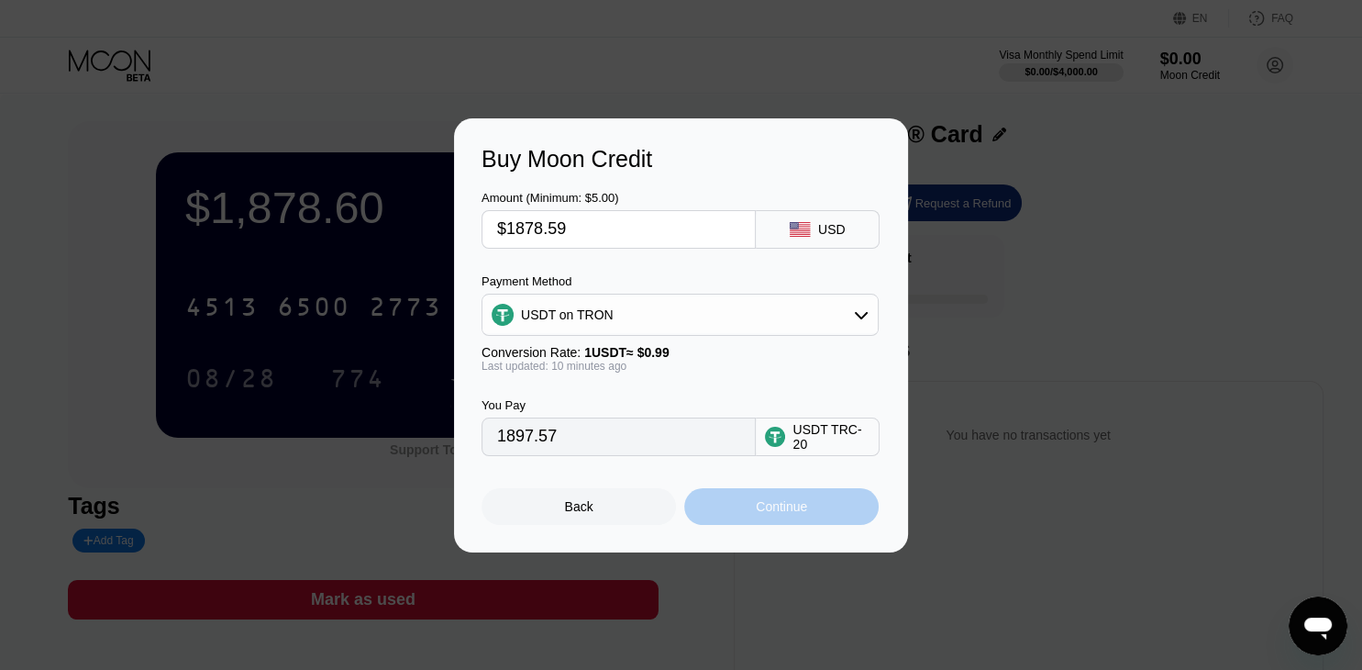
click at [706, 519] on div "Continue" at bounding box center [781, 506] width 194 height 37
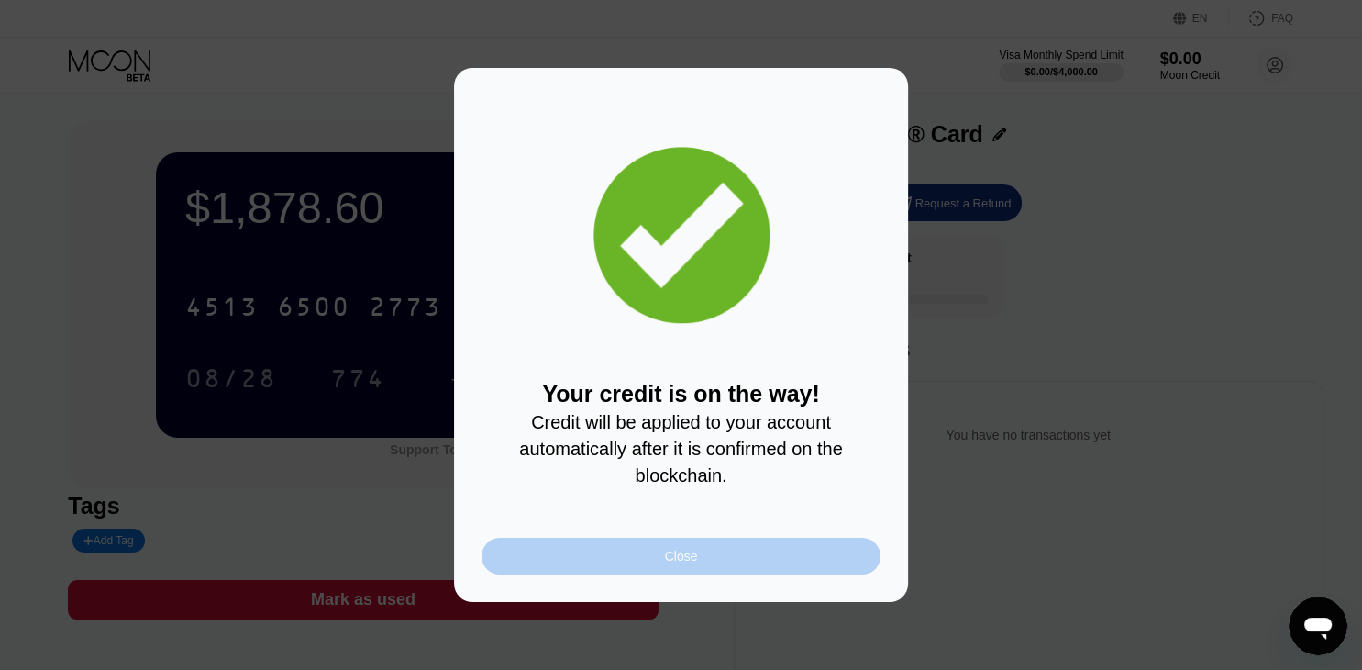
click at [648, 559] on div "Close" at bounding box center [681, 556] width 399 height 37
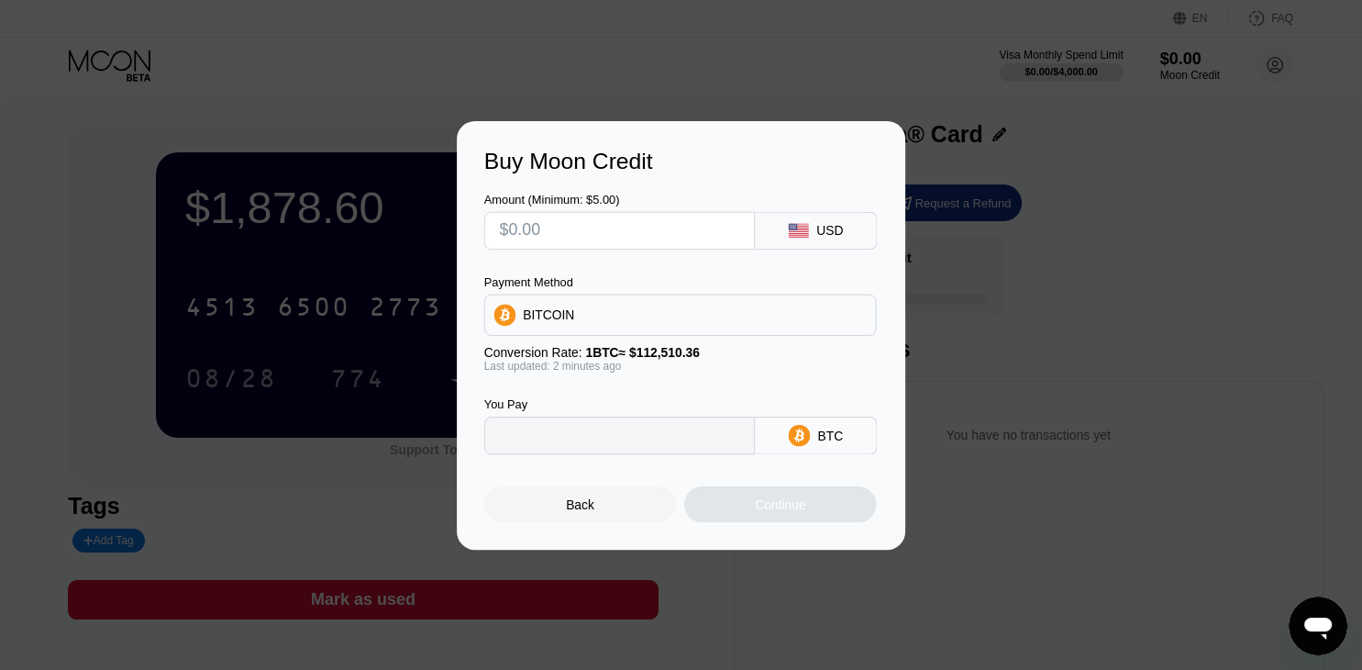
type input "0"
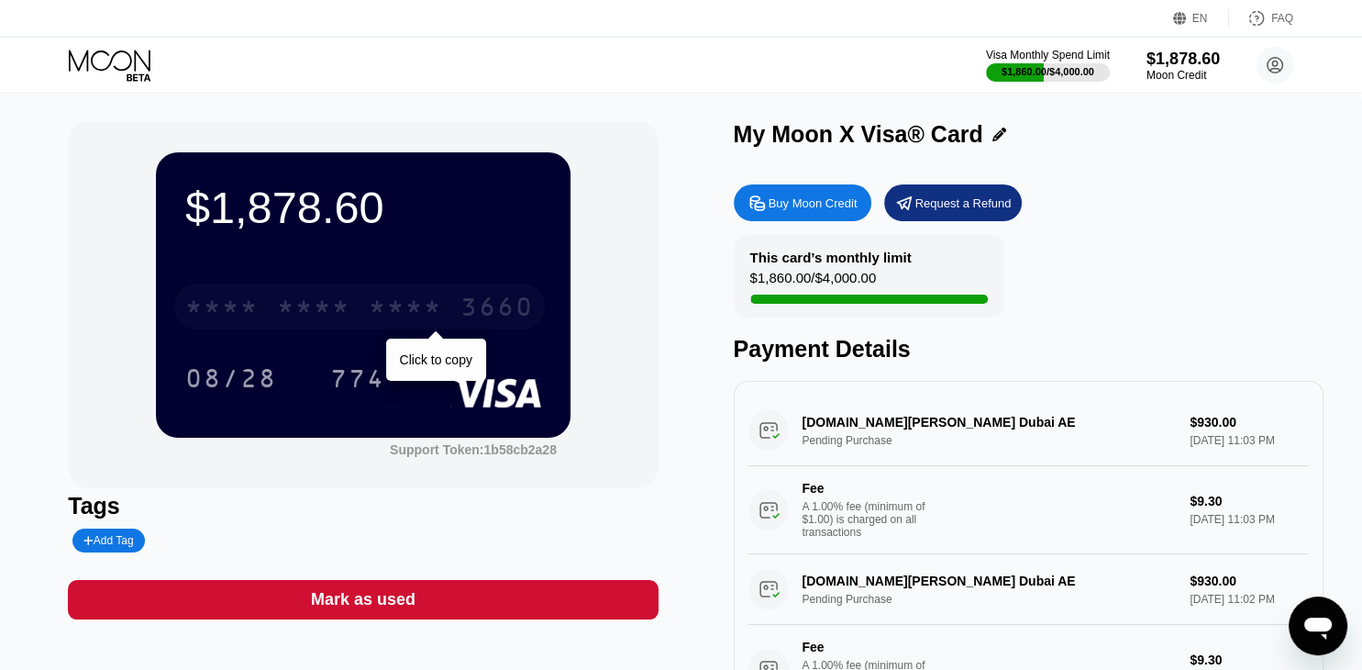
click at [383, 295] on div "* * * * * * * * * * * * 3660" at bounding box center [359, 306] width 371 height 46
